Goal: Task Accomplishment & Management: Manage account settings

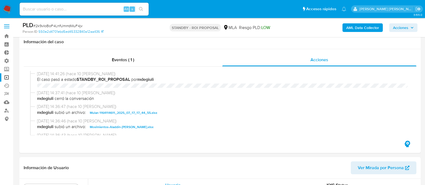
select select "10"
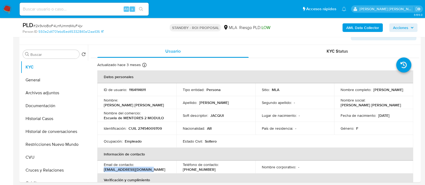
scroll to position [134, 0]
click at [101, 13] on div "Alt s" at bounding box center [84, 9] width 129 height 13
click at [103, 10] on input at bounding box center [84, 9] width 129 height 7
paste input "6meRXPyxsH0ZEKj6n09S2Jof"
type input "6meRXPyxsH0ZEKj6n09S2Jof"
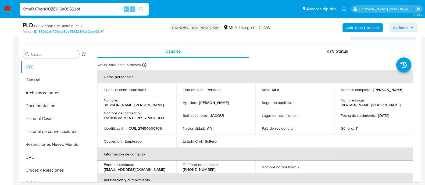
click at [143, 6] on button "search-icon" at bounding box center [140, 9] width 11 height 8
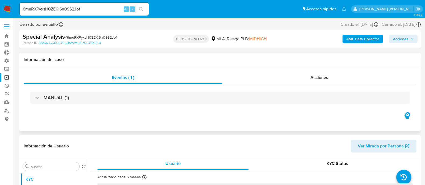
click at [295, 86] on div "MANUAL (1)" at bounding box center [220, 97] width 393 height 27
click at [299, 74] on div "Acciones" at bounding box center [319, 77] width 194 height 13
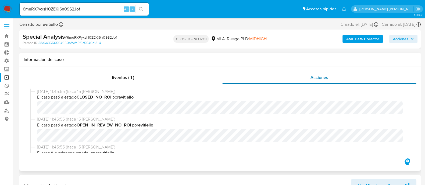
select select "10"
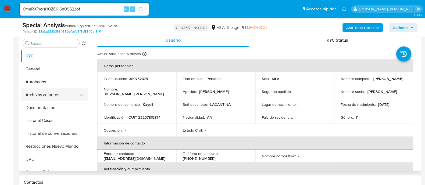
scroll to position [101, 0]
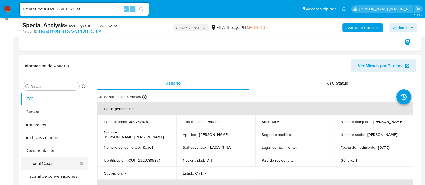
click at [40, 162] on button "Historial Casos" at bounding box center [52, 163] width 63 height 13
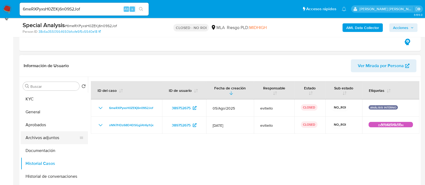
click at [60, 136] on button "Archivos adjuntos" at bounding box center [52, 137] width 63 height 13
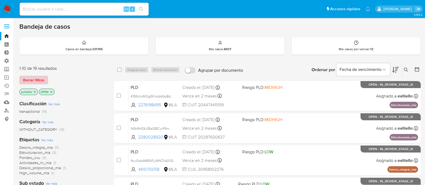
click at [43, 81] on span "Borrar filtros" at bounding box center [33, 80] width 21 height 8
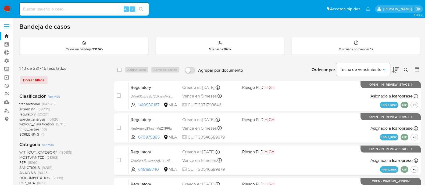
drag, startPoint x: 406, startPoint y: 70, endPoint x: 399, endPoint y: 73, distance: 7.3
click at [406, 70] on icon at bounding box center [406, 70] width 4 height 4
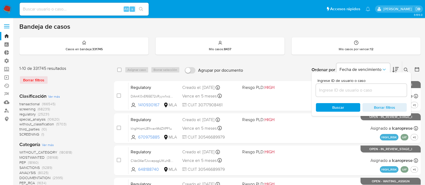
drag, startPoint x: 343, startPoint y: 90, endPoint x: 348, endPoint y: 91, distance: 5.5
click at [343, 90] on input at bounding box center [361, 90] width 91 height 7
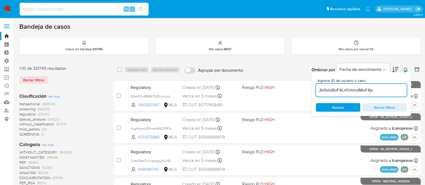
type input "2k9vIoBoF4LnfUmrrdMuF4jv"
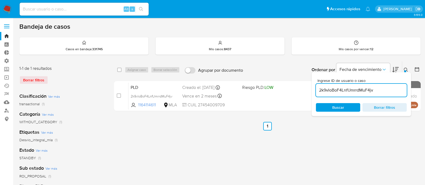
click at [406, 70] on icon at bounding box center [406, 70] width 4 height 4
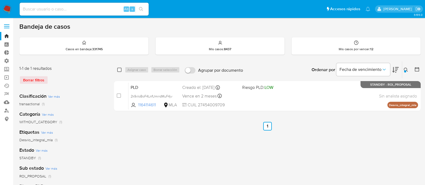
click at [117, 69] on input "checkbox" at bounding box center [119, 70] width 4 height 4
checkbox input "true"
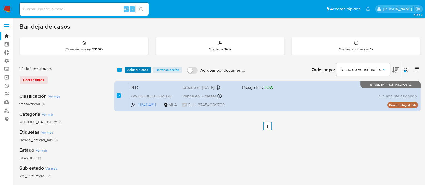
click at [132, 70] on span "Asignar 1 caso" at bounding box center [137, 69] width 21 height 5
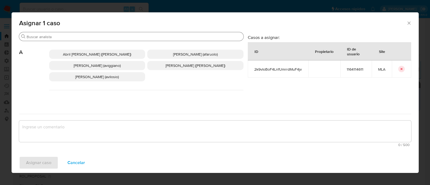
click at [52, 36] on input "Buscar" at bounding box center [134, 36] width 215 height 5
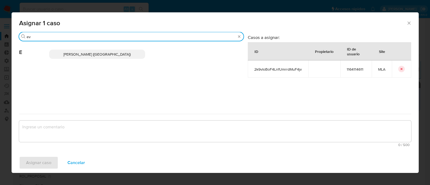
type input "ev"
click at [74, 55] on span "Emmanuel Hernan Vitiello (evitiello)" at bounding box center [96, 54] width 67 height 5
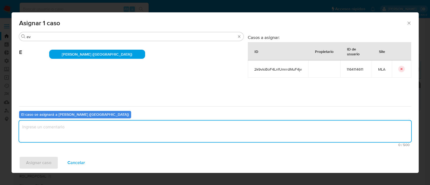
click at [52, 128] on textarea "assign-modal" at bounding box center [215, 132] width 392 height 22
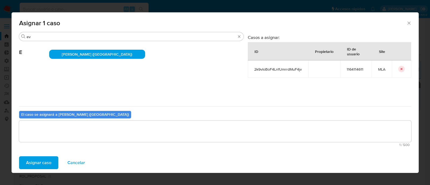
click at [40, 162] on span "Asignar caso" at bounding box center [38, 163] width 25 height 12
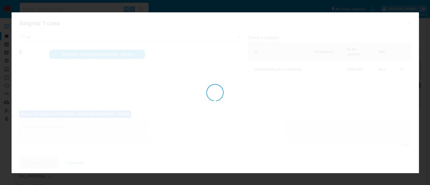
checkbox input "false"
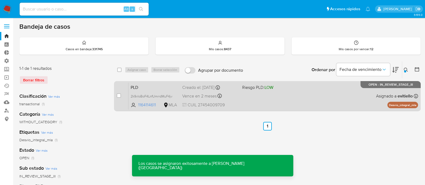
click at [342, 107] on div "PLD 2k9vIoBoF4LnfUmrrdMuF4jv 1164114611 MLA Riesgo PLD: LOW Creado el: 12/07/20…" at bounding box center [272, 96] width 289 height 27
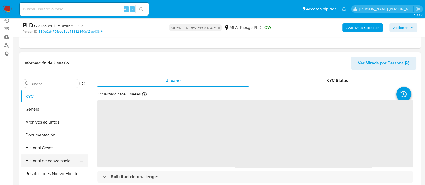
scroll to position [67, 0]
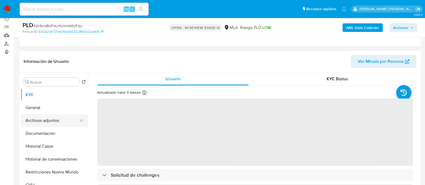
click at [53, 122] on button "Archivos adjuntos" at bounding box center [52, 120] width 63 height 13
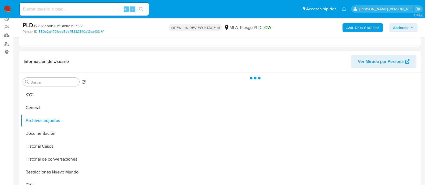
select select "10"
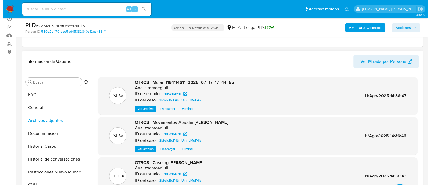
scroll to position [33, 0]
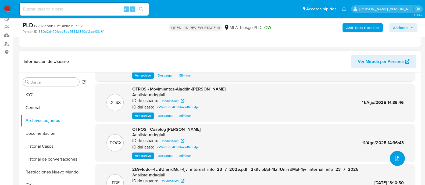
click at [398, 153] on button "upload-file" at bounding box center [397, 158] width 15 height 15
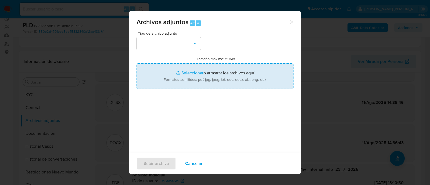
click at [180, 74] on input "Tamaño máximo: 50MB Seleccionar archivos" at bounding box center [215, 76] width 157 height 26
type input "C:\fakepath\v2Caselog Jacqueline Denise Ricciardi.docx"
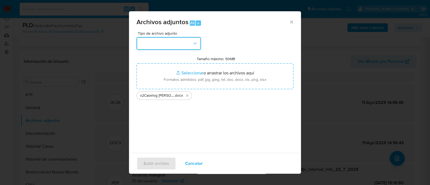
click at [155, 41] on button "button" at bounding box center [169, 43] width 65 height 13
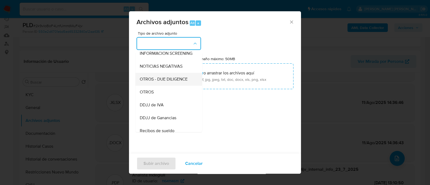
scroll to position [67, 0]
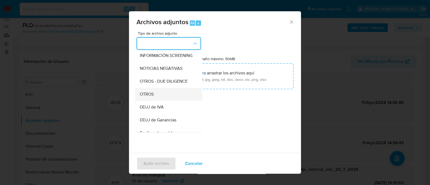
click at [166, 100] on div "OTROS" at bounding box center [167, 94] width 55 height 13
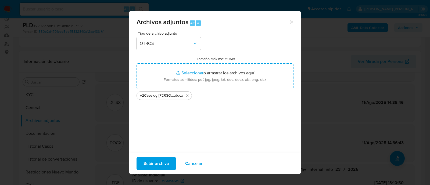
click at [158, 161] on span "Subir archivo" at bounding box center [157, 164] width 26 height 12
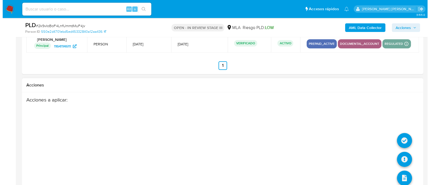
scroll to position [869, 0]
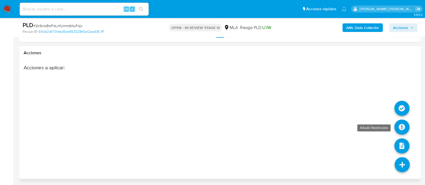
click at [402, 127] on icon at bounding box center [401, 127] width 15 height 15
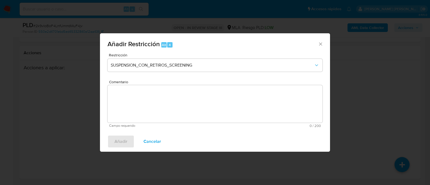
click at [195, 73] on div "Restricción SUSPENSION_CON_RETIROS_SCREENING" at bounding box center [215, 66] width 215 height 26
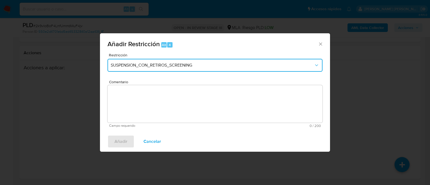
click at [195, 70] on button "SUSPENSION_CON_RETIROS_SCREENING" at bounding box center [215, 65] width 215 height 13
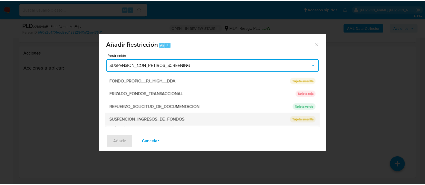
scroll to position [114, 0]
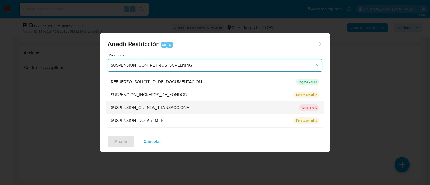
click at [194, 107] on div "SUSPENSION_CUENTA_TRANSACCIONAL" at bounding box center [203, 108] width 185 height 13
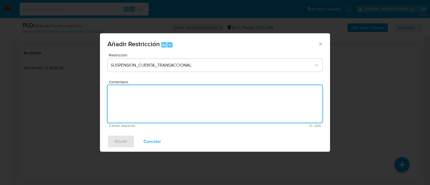
click at [194, 107] on textarea "Comentario" at bounding box center [215, 104] width 215 height 38
type textarea "AML"
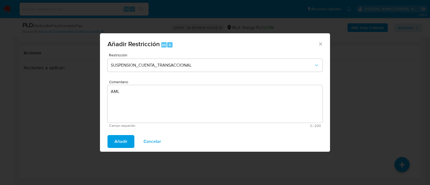
click at [120, 140] on span "Añadir" at bounding box center [120, 142] width 13 height 12
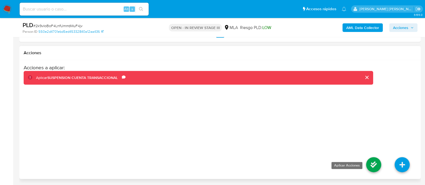
click at [378, 160] on icon at bounding box center [373, 164] width 15 height 15
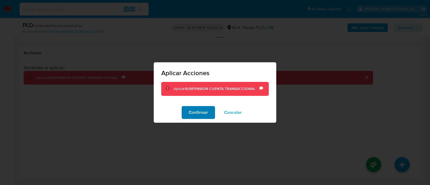
click at [204, 116] on span "Confirmar" at bounding box center [198, 113] width 19 height 12
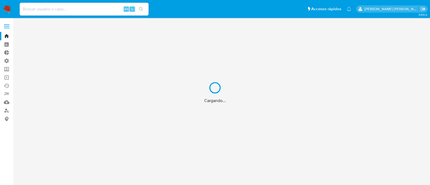
click at [41, 11] on div "Cargando..." at bounding box center [215, 92] width 430 height 185
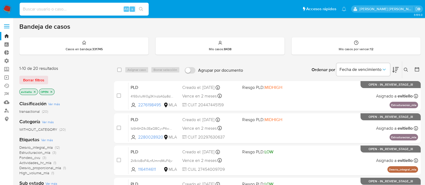
click at [51, 9] on input at bounding box center [84, 9] width 129 height 7
paste input "1415806939"
type input "1415806939"
click at [140, 10] on icon "search-icon" at bounding box center [141, 9] width 4 height 4
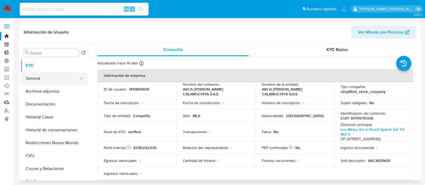
click at [44, 76] on button "General" at bounding box center [52, 78] width 63 height 13
select select "10"
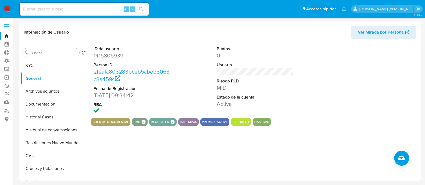
click at [80, 7] on input at bounding box center [84, 9] width 129 height 7
paste input "178381593"
type input "178381593"
click at [142, 9] on icon "search-icon" at bounding box center [141, 9] width 4 height 4
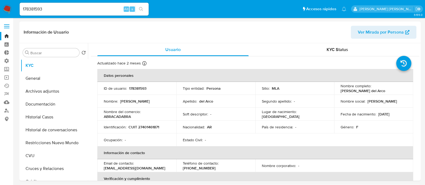
select select "10"
click at [74, 93] on button "Archivos adjuntos" at bounding box center [52, 91] width 63 height 13
